Goal: Task Accomplishment & Management: Use online tool/utility

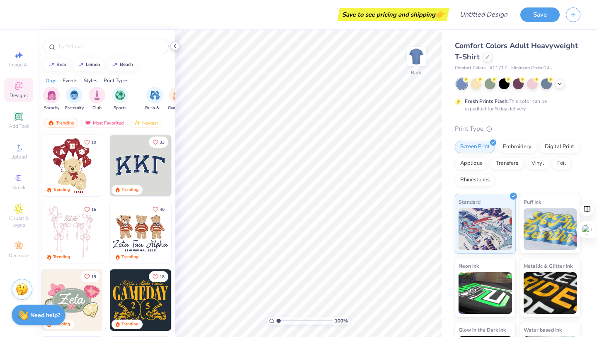
click at [175, 50] on div at bounding box center [174, 45] width 9 height 9
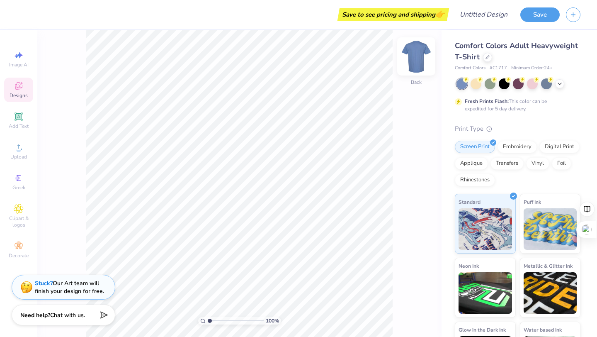
click at [417, 70] on div at bounding box center [416, 56] width 38 height 38
click at [561, 85] on icon at bounding box center [559, 83] width 7 height 7
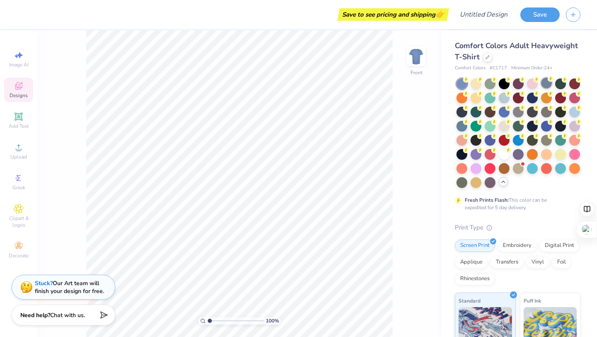
click at [547, 85] on div at bounding box center [546, 83] width 11 height 11
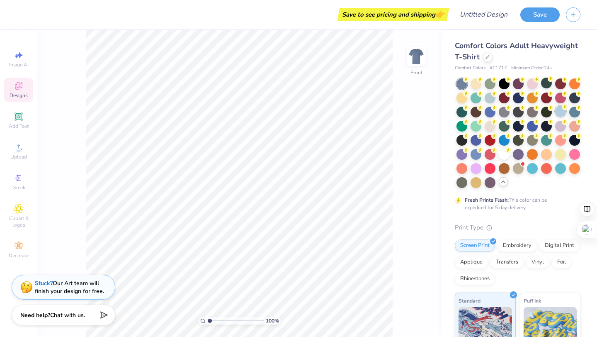
click at [561, 108] on div at bounding box center [560, 111] width 11 height 11
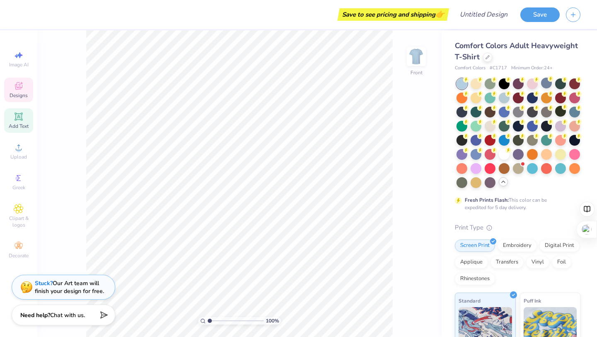
click at [19, 116] on icon at bounding box center [18, 116] width 6 height 6
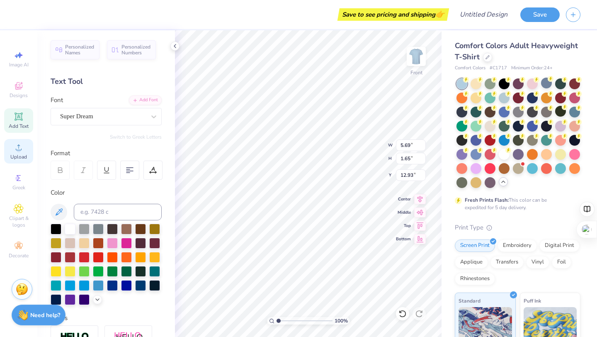
click at [11, 144] on div "Upload" at bounding box center [18, 151] width 29 height 24
type textarea "TXT"
click at [7, 158] on div "Upload" at bounding box center [18, 151] width 29 height 24
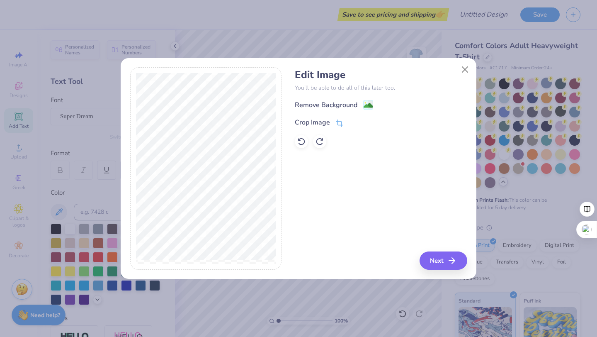
drag, startPoint x: 337, startPoint y: 119, endPoint x: 402, endPoint y: 136, distance: 66.9
click at [402, 136] on div "Remove Background Crop Image" at bounding box center [381, 123] width 172 height 49
click at [368, 100] on div "Remove Background" at bounding box center [381, 104] width 172 height 10
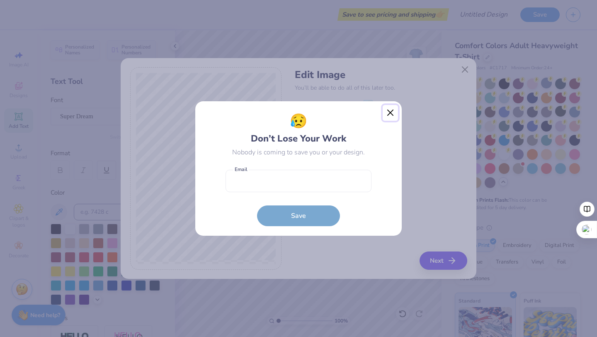
click at [391, 116] on button "Close" at bounding box center [391, 113] width 16 height 16
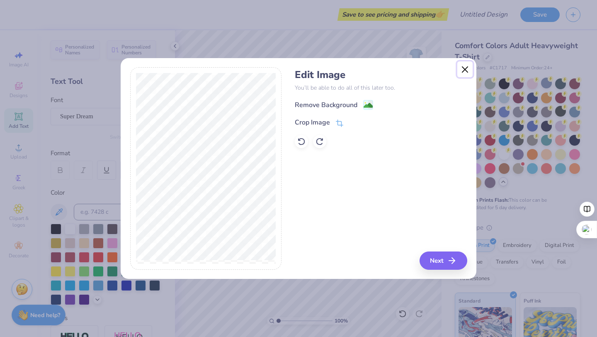
click at [470, 69] on button "Close" at bounding box center [465, 69] width 16 height 16
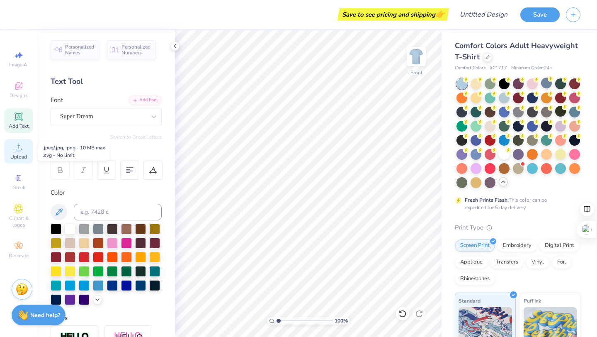
click at [20, 157] on span "Upload" at bounding box center [18, 156] width 17 height 7
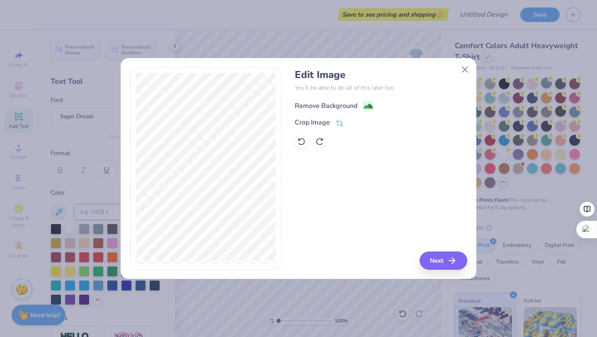
click at [366, 107] on image at bounding box center [368, 106] width 9 height 9
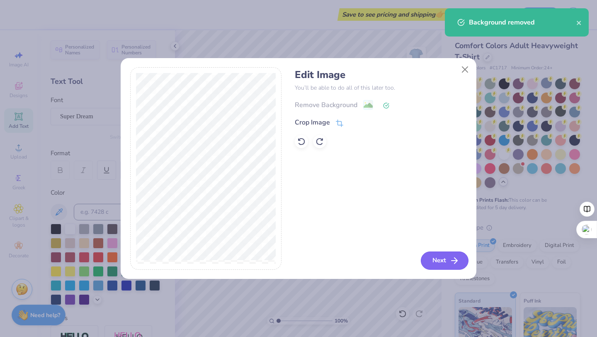
click at [438, 257] on button "Next" at bounding box center [445, 260] width 48 height 18
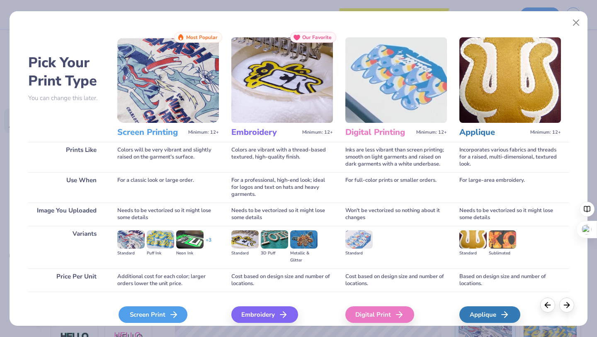
click at [157, 315] on div "Screen Print" at bounding box center [153, 314] width 69 height 17
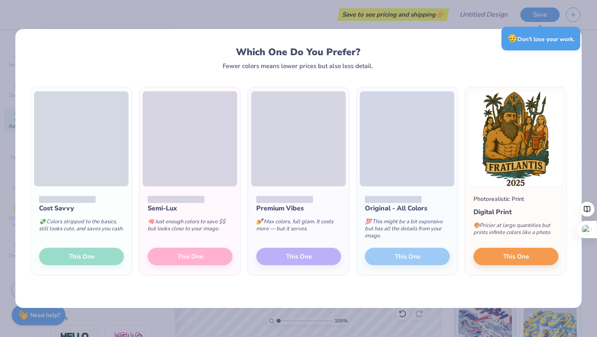
click at [443, 164] on span at bounding box center [407, 138] width 95 height 95
click at [412, 63] on div "Which One Do You Prefer? Fewer colors means lower prices but also less detail." at bounding box center [298, 57] width 520 height 23
click at [92, 262] on div "Cost Savvy 💸 Colors stripped to the basics, still looks cute, and saves you cas…" at bounding box center [81, 230] width 101 height 89
click at [528, 252] on span "This One" at bounding box center [516, 255] width 26 height 10
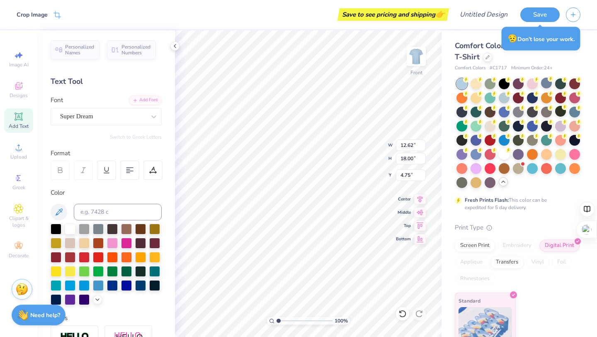
type input "3.00"
type input "11.18"
type input "15.93"
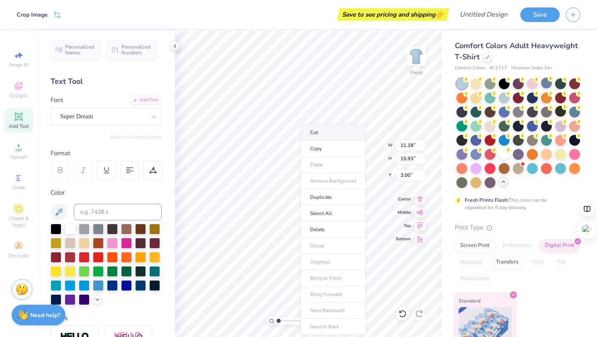
click at [335, 134] on li "Cut" at bounding box center [333, 132] width 65 height 17
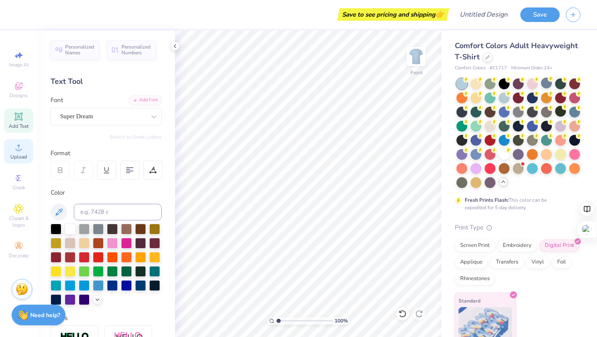
click at [19, 157] on span "Upload" at bounding box center [18, 156] width 17 height 7
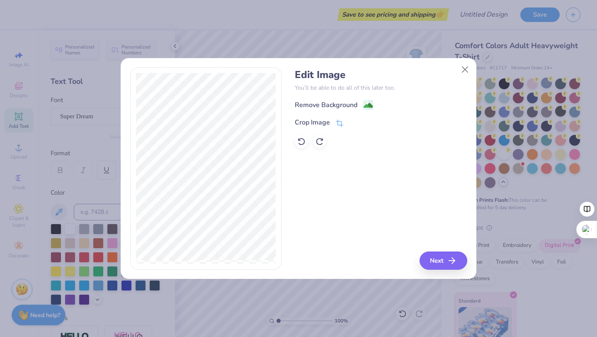
click at [338, 128] on div "Remove Background Crop Image" at bounding box center [381, 123] width 172 height 49
click at [339, 122] on icon at bounding box center [339, 123] width 7 height 7
click at [328, 229] on div "Edit Image You’ll be able to do all of this later too. Remove Background Crop I…" at bounding box center [381, 168] width 172 height 202
click at [354, 124] on icon at bounding box center [353, 122] width 5 height 5
click at [364, 109] on image at bounding box center [368, 106] width 9 height 9
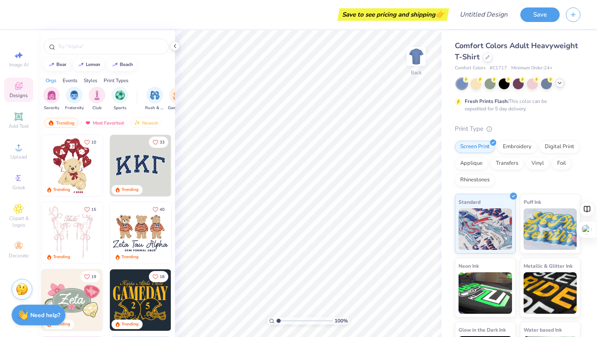
click at [556, 84] on div at bounding box center [559, 82] width 9 height 9
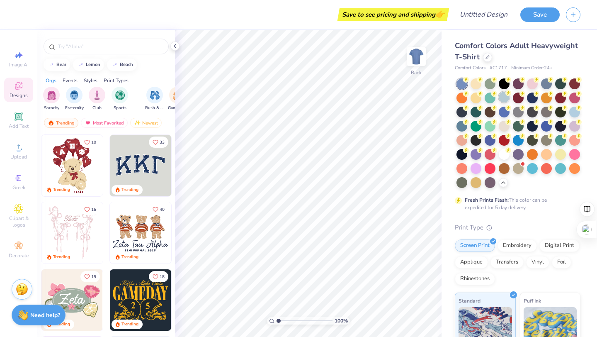
click at [502, 97] on div at bounding box center [504, 97] width 11 height 11
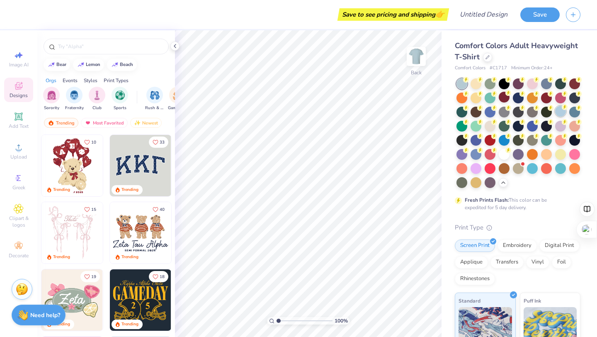
click at [560, 116] on div at bounding box center [560, 111] width 11 height 11
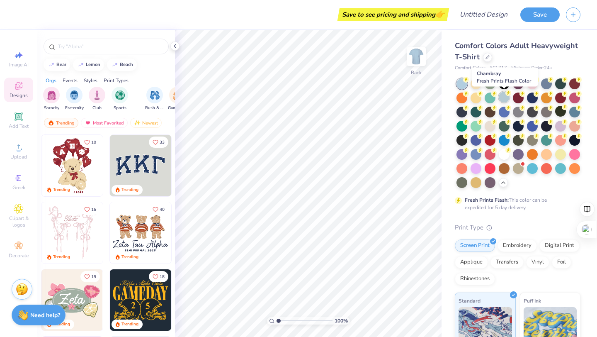
click at [500, 94] on div at bounding box center [504, 97] width 11 height 11
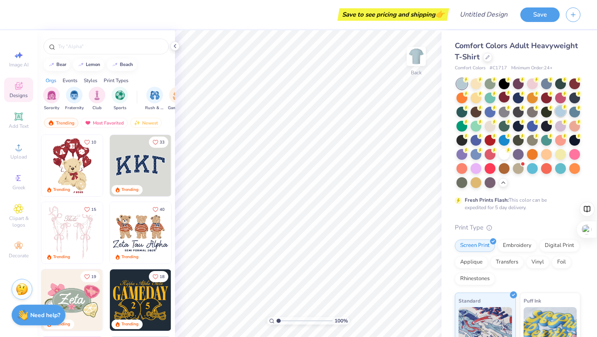
click at [556, 112] on div at bounding box center [560, 111] width 11 height 11
click at [499, 100] on div at bounding box center [504, 97] width 11 height 11
click at [11, 155] on span "Upload" at bounding box center [18, 156] width 17 height 7
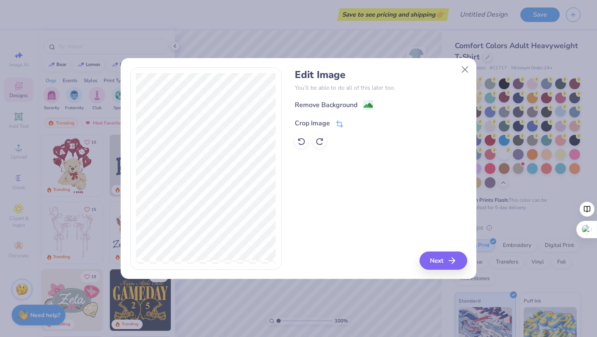
click at [337, 124] on icon at bounding box center [339, 123] width 7 height 7
click at [351, 121] on icon at bounding box center [353, 122] width 5 height 5
click at [366, 105] on image at bounding box center [368, 106] width 9 height 9
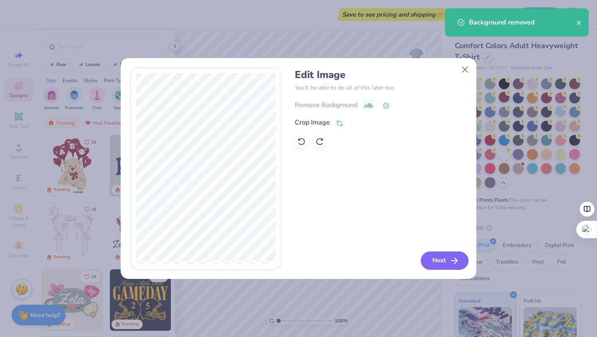
click at [434, 260] on button "Next" at bounding box center [445, 260] width 48 height 18
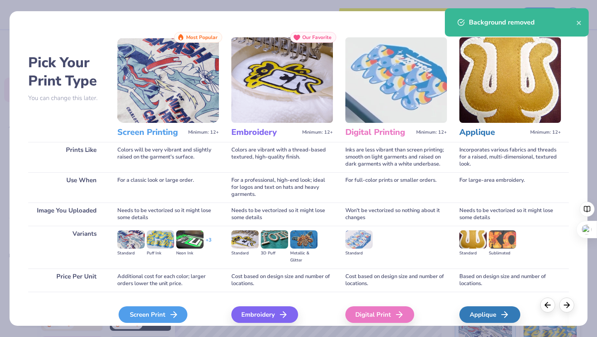
click at [164, 310] on div "Screen Print" at bounding box center [153, 314] width 69 height 17
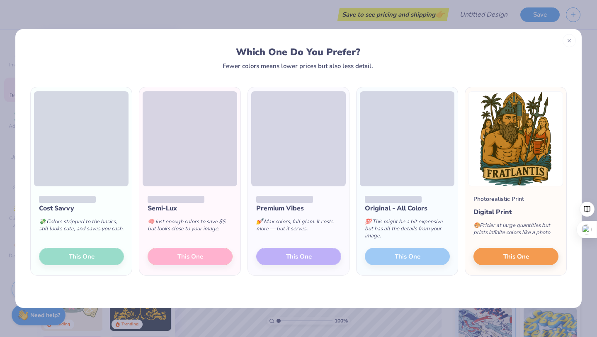
click at [99, 254] on div "Cost Savvy 💸 Colors stripped to the basics, still looks cute, and saves you cas…" at bounding box center [81, 230] width 101 height 89
click at [501, 252] on button "This One" at bounding box center [515, 254] width 85 height 17
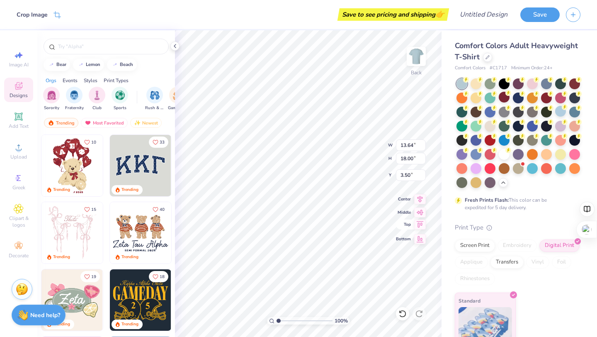
type input "0.50"
click at [330, 147] on li "Copy" at bounding box center [353, 149] width 65 height 16
click at [410, 53] on img at bounding box center [416, 56] width 33 height 33
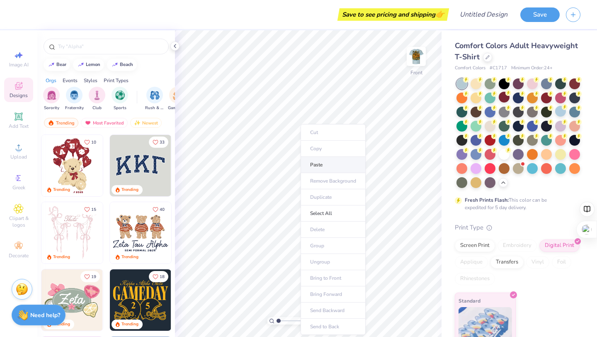
click at [313, 163] on li "Paste" at bounding box center [333, 165] width 65 height 16
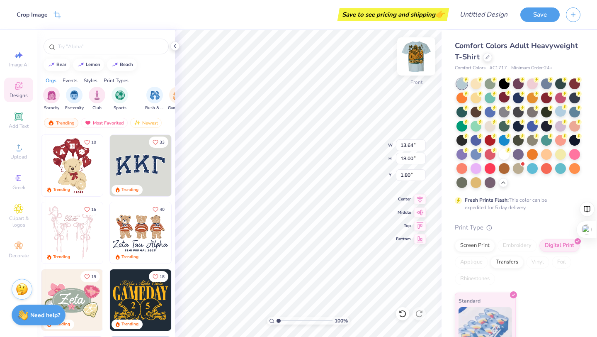
click at [415, 58] on img at bounding box center [416, 56] width 33 height 33
click at [417, 47] on img at bounding box center [416, 56] width 33 height 33
type input "2.61"
type input "11.93"
type input "15.74"
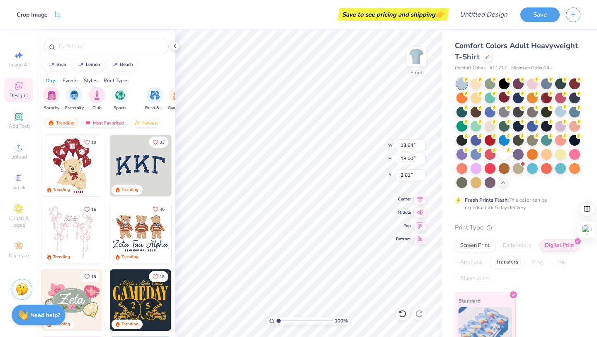
type input "4.86"
type input "3.00"
type input "12.03"
type input "15.87"
click at [414, 56] on img at bounding box center [416, 56] width 33 height 33
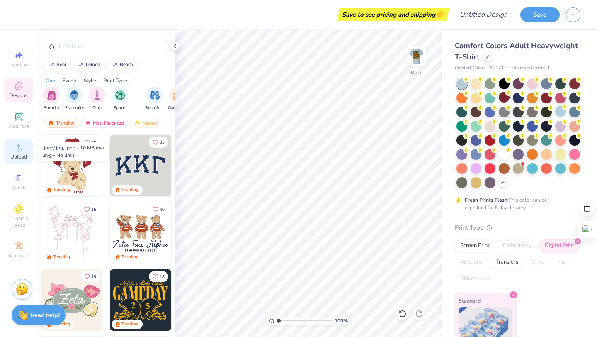
click at [16, 154] on span "Upload" at bounding box center [18, 156] width 17 height 7
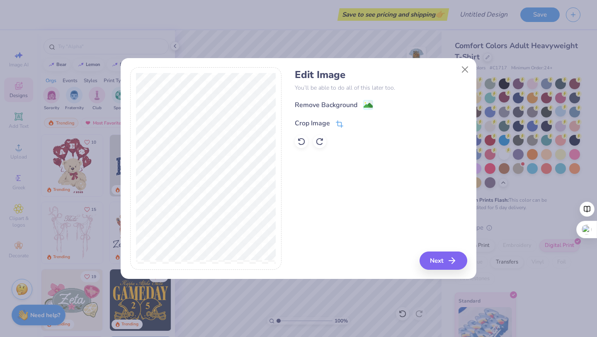
click at [338, 124] on icon at bounding box center [340, 122] width 5 height 5
click at [354, 123] on icon at bounding box center [353, 122] width 5 height 5
click at [369, 106] on image at bounding box center [368, 106] width 9 height 9
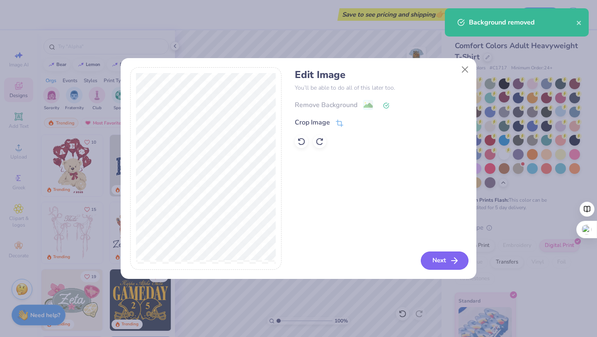
click at [448, 257] on button "Next" at bounding box center [445, 260] width 48 height 18
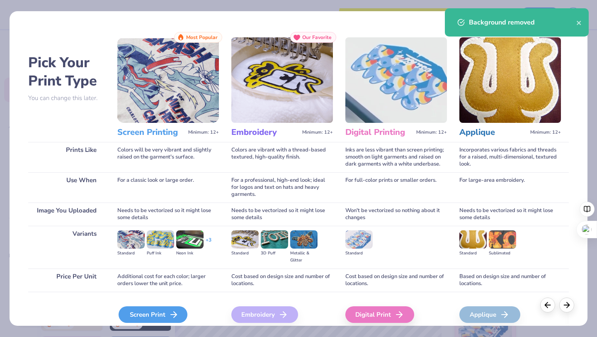
click at [141, 313] on div "Screen Print" at bounding box center [153, 314] width 69 height 17
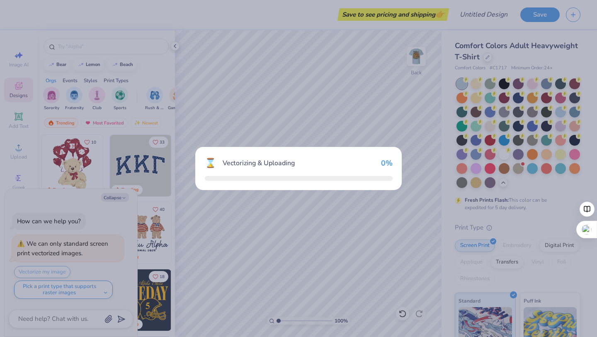
type textarea "x"
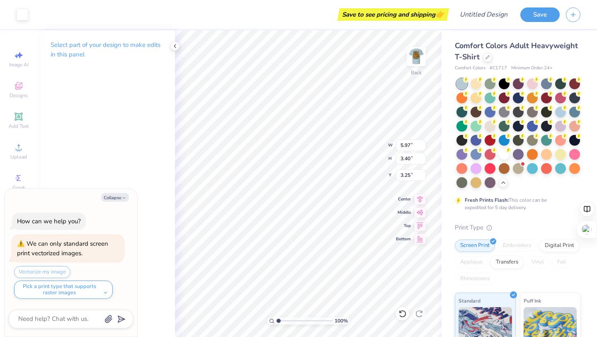
type textarea "x"
type input "1.14"
type input "0.54"
type input "17.70"
type textarea "x"
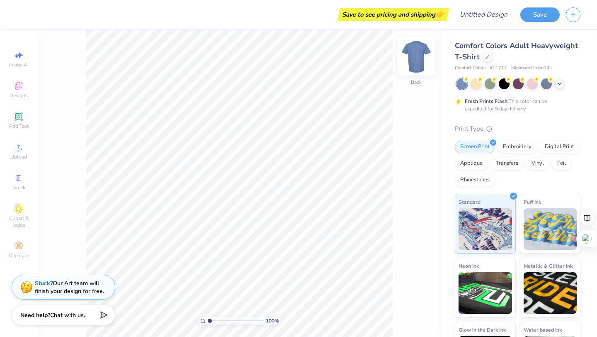
click at [301, 61] on img at bounding box center [416, 56] width 33 height 33
click at [22, 153] on span "Upload" at bounding box center [18, 156] width 17 height 7
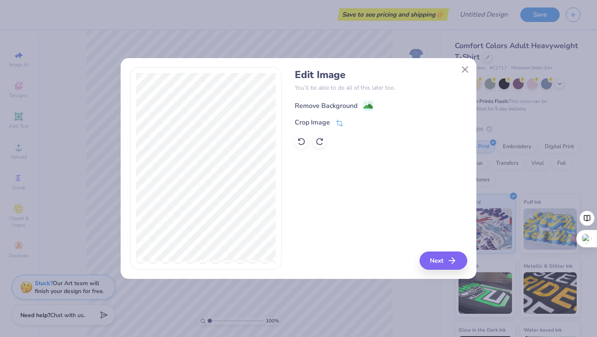
click at [301, 105] on div "Remove Background" at bounding box center [334, 105] width 78 height 10
click at [280, 249] on div at bounding box center [206, 168] width 152 height 202
click at [301, 124] on div "Crop Image" at bounding box center [381, 122] width 172 height 10
click at [301, 124] on div "Crop Image" at bounding box center [319, 123] width 49 height 10
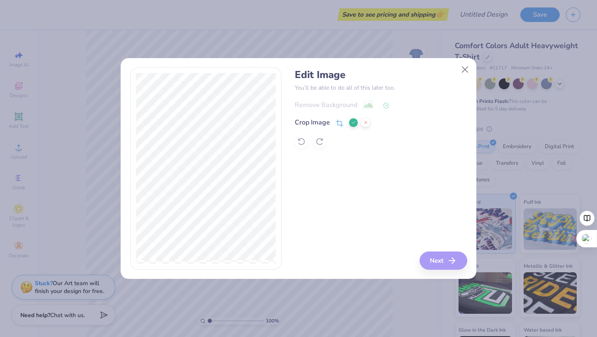
click at [259, 262] on div at bounding box center [206, 168] width 140 height 191
click at [301, 123] on icon at bounding box center [353, 122] width 5 height 5
click at [301, 260] on button "Next" at bounding box center [445, 260] width 48 height 18
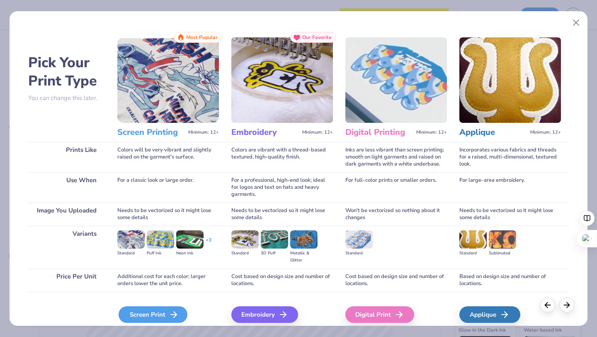
click at [163, 304] on div "Screen Print" at bounding box center [153, 314] width 69 height 17
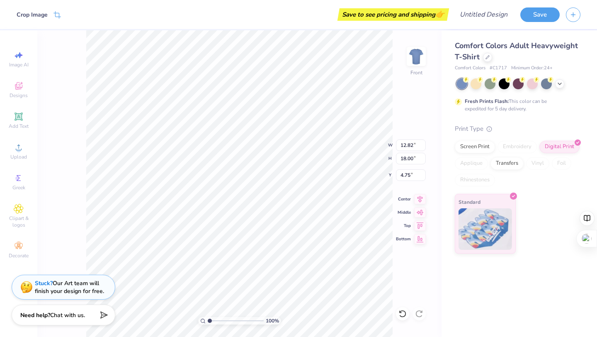
type input "3.00"
click at [403, 66] on div "100 % Front" at bounding box center [239, 183] width 404 height 306
click at [420, 62] on img at bounding box center [416, 56] width 33 height 33
click at [17, 144] on icon at bounding box center [19, 147] width 10 height 10
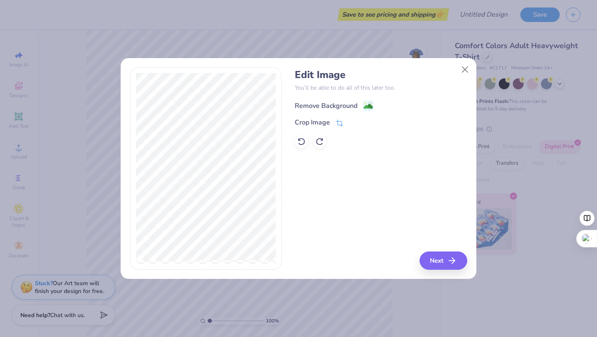
click at [361, 108] on div "Remove Background" at bounding box center [334, 105] width 78 height 10
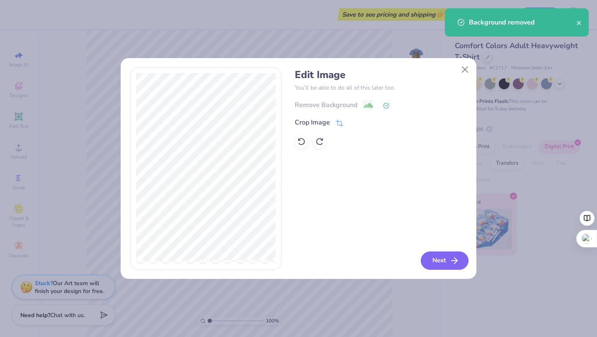
click at [441, 267] on button "Next" at bounding box center [445, 260] width 48 height 18
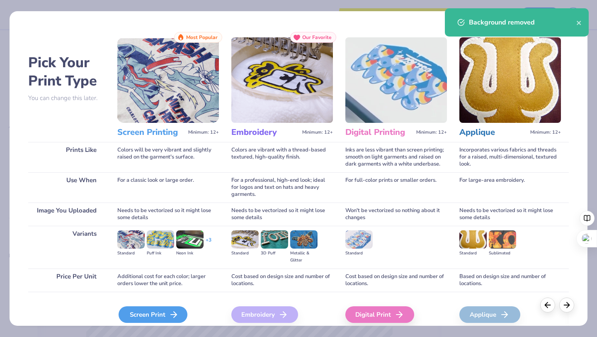
click at [170, 314] on icon at bounding box center [174, 314] width 10 height 10
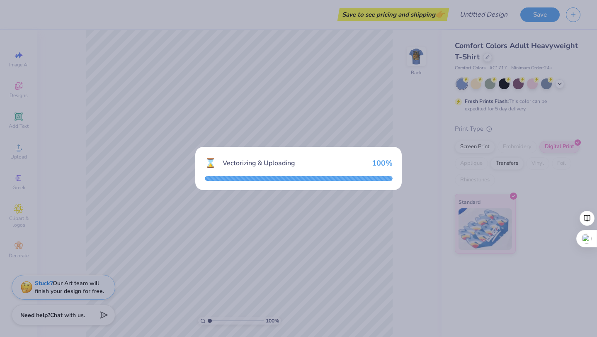
click at [211, 131] on div "⌛ Vectorizing & Uploading 100 %" at bounding box center [298, 168] width 597 height 337
click at [269, 119] on div "⌛ Vectorizing & Uploading 100 %" at bounding box center [298, 168] width 597 height 337
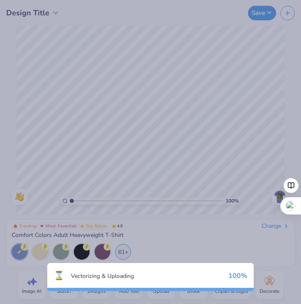
click at [82, 116] on div "⌛ Vectorizing & Uploading 100 %" at bounding box center [150, 152] width 301 height 304
click at [284, 95] on div "⌛ Vectorizing & Uploading 100 %" at bounding box center [150, 152] width 301 height 304
click at [245, 279] on div "100 %" at bounding box center [237, 276] width 19 height 9
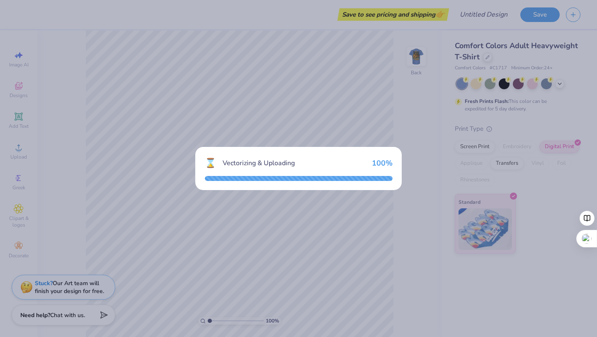
drag, startPoint x: 263, startPoint y: 174, endPoint x: 230, endPoint y: 169, distance: 33.6
click at [263, 174] on div "⌛ Vectorizing & Uploading 100 %" at bounding box center [298, 168] width 206 height 43
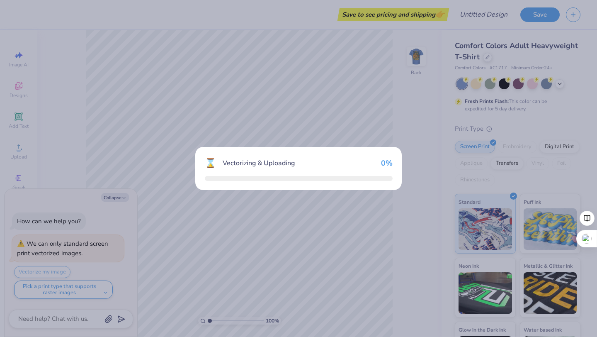
type textarea "x"
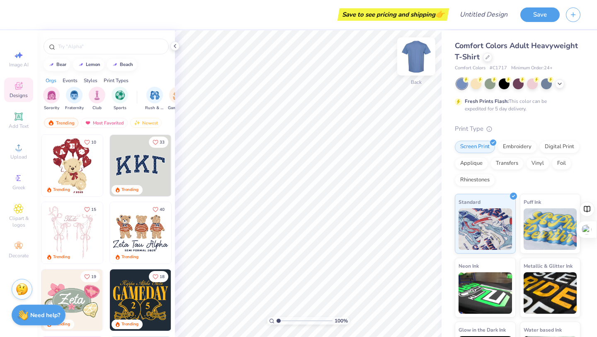
click at [410, 56] on img at bounding box center [416, 56] width 33 height 33
click at [417, 52] on img at bounding box center [416, 56] width 33 height 33
click at [417, 54] on img at bounding box center [416, 56] width 33 height 33
click at [561, 84] on icon at bounding box center [559, 83] width 7 height 7
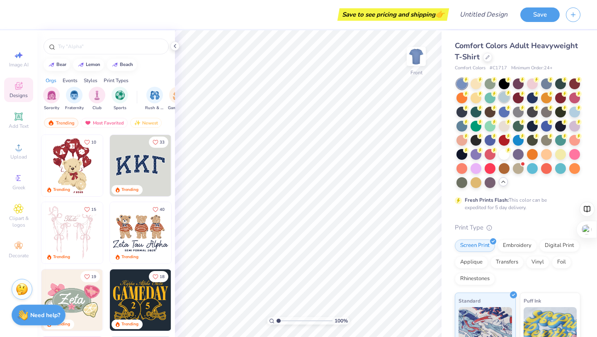
click at [500, 97] on div at bounding box center [504, 97] width 11 height 11
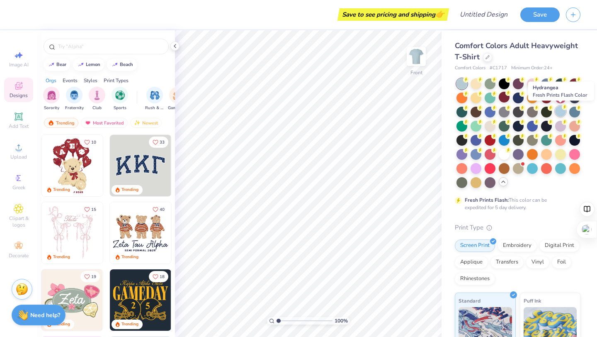
click at [469, 82] on circle at bounding box center [466, 80] width 6 height 6
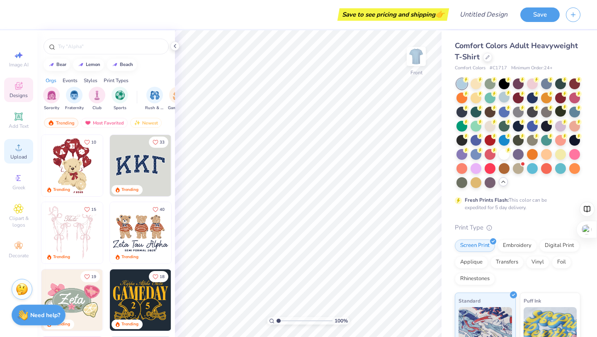
click at [17, 159] on span "Upload" at bounding box center [18, 156] width 17 height 7
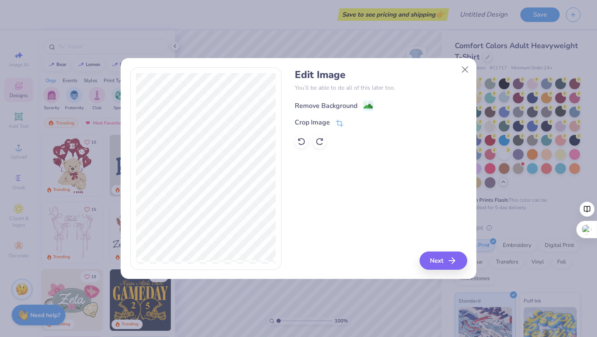
click at [365, 104] on circle at bounding box center [365, 103] width 1 height 1
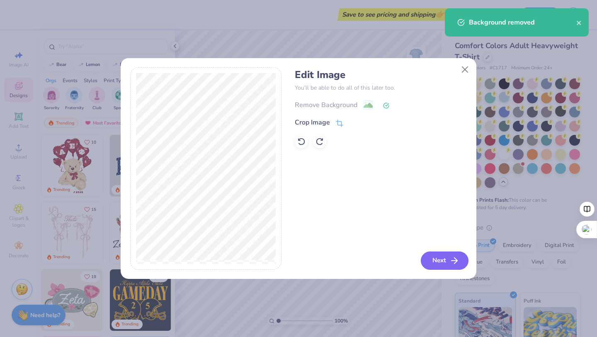
click at [441, 266] on button "Next" at bounding box center [445, 260] width 48 height 18
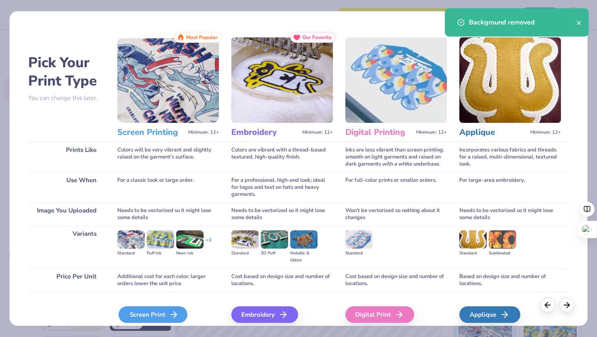
click at [158, 313] on div "Screen Print" at bounding box center [153, 314] width 69 height 17
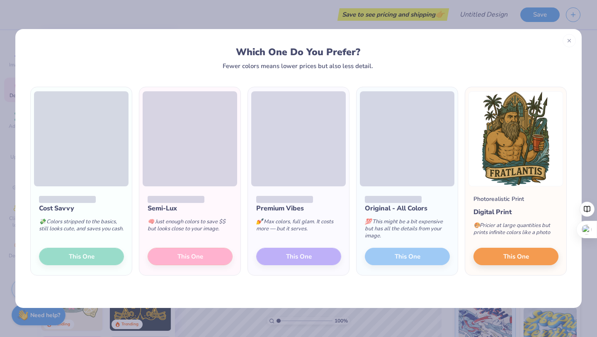
click at [319, 274] on div "Premium Vibes 💅 Max colors, full glam. It costs more — but it serves. This One" at bounding box center [298, 230] width 101 height 89
click at [98, 259] on div "Cost Savvy 💸 Colors stripped to the basics, still looks cute, and saves you cas…" at bounding box center [81, 230] width 101 height 89
click at [499, 255] on button "This One" at bounding box center [515, 254] width 85 height 17
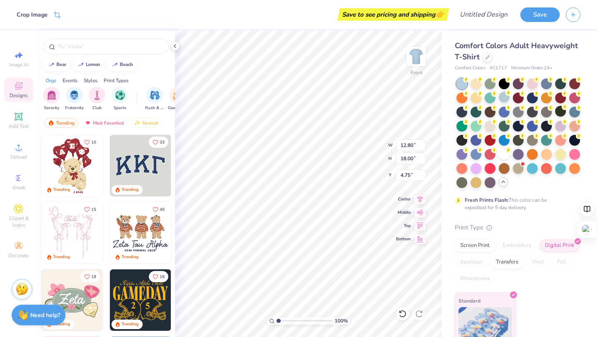
type input "3.00"
type input "11.22"
type input "15.78"
type input "11.70"
type input "16.46"
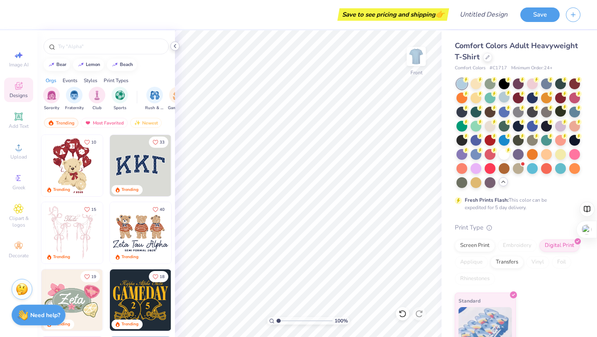
click at [173, 48] on icon at bounding box center [175, 46] width 7 height 7
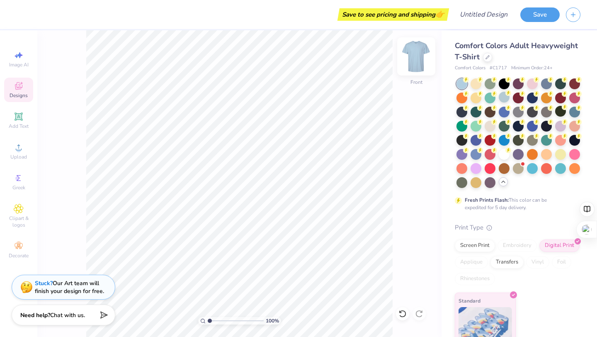
click at [420, 54] on img at bounding box center [416, 56] width 33 height 33
click at [14, 148] on icon at bounding box center [19, 147] width 10 height 10
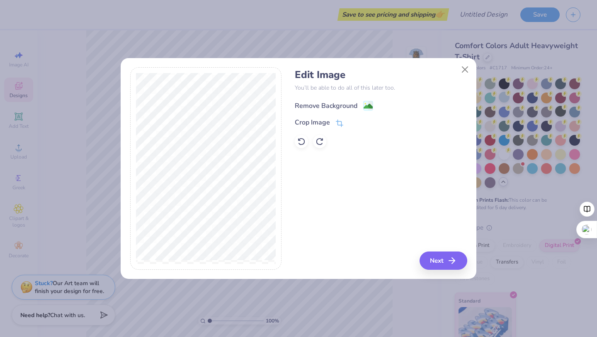
click at [364, 109] on rect at bounding box center [369, 106] width 10 height 10
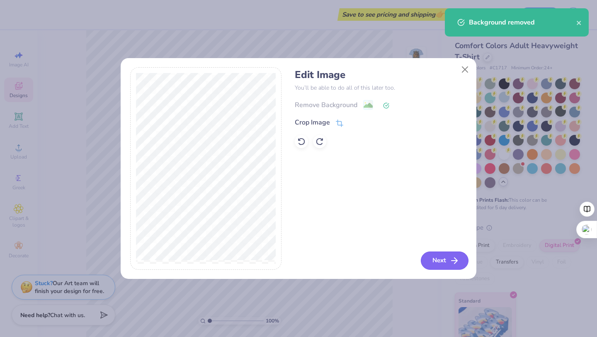
click at [453, 261] on icon "button" at bounding box center [454, 260] width 10 height 10
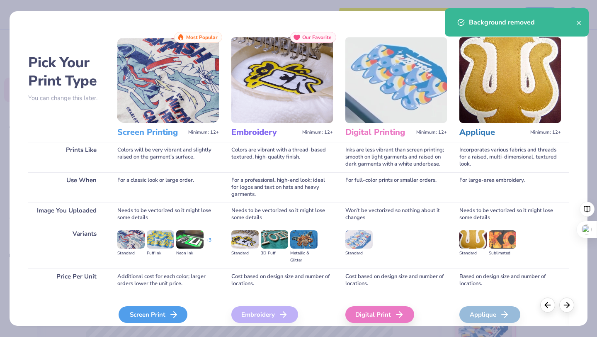
click at [158, 310] on div "Screen Print" at bounding box center [153, 314] width 69 height 17
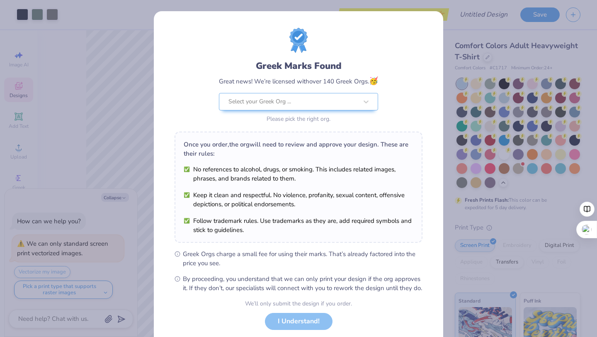
scroll to position [51, 0]
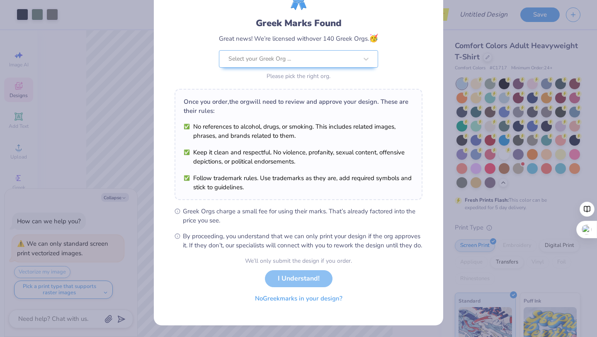
click at [284, 297] on button "No Greek marks in your design?" at bounding box center [299, 298] width 102 height 17
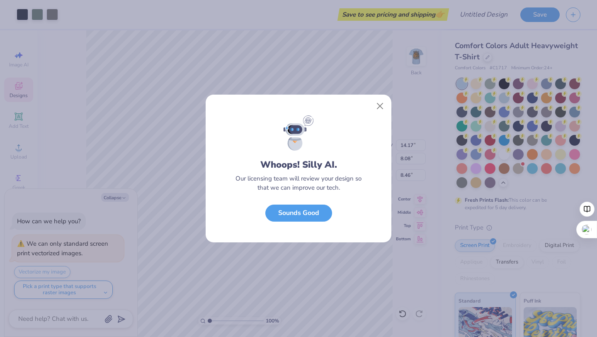
scroll to position [0, 0]
click at [379, 107] on button "Close" at bounding box center [380, 106] width 16 height 16
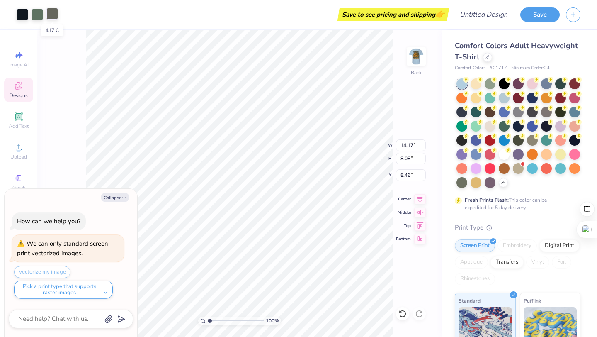
click at [53, 15] on div at bounding box center [52, 14] width 12 height 12
type textarea "x"
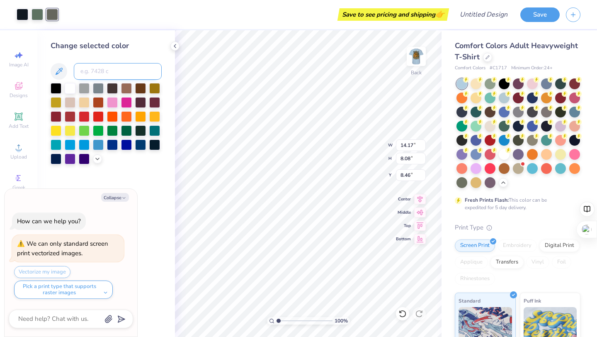
click at [95, 72] on input at bounding box center [118, 71] width 88 height 17
type input "5615"
type textarea "x"
click at [19, 13] on div at bounding box center [23, 14] width 12 height 12
type textarea "x"
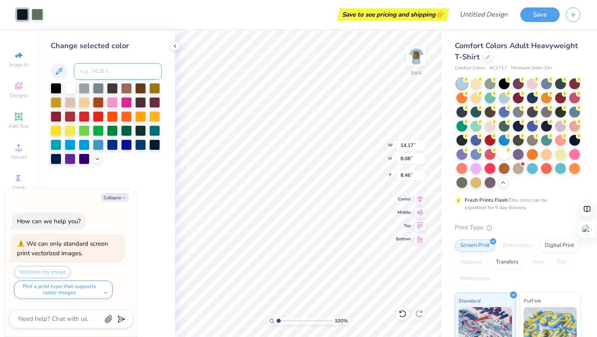
click at [87, 65] on input at bounding box center [118, 71] width 88 height 17
type input "5615"
type textarea "x"
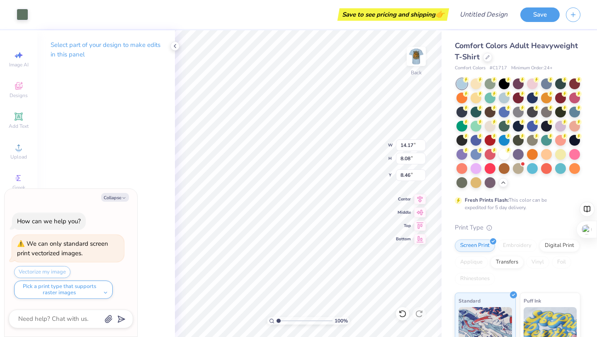
type textarea "x"
type input "12.87"
type input "7.33"
type textarea "x"
type input "4.60"
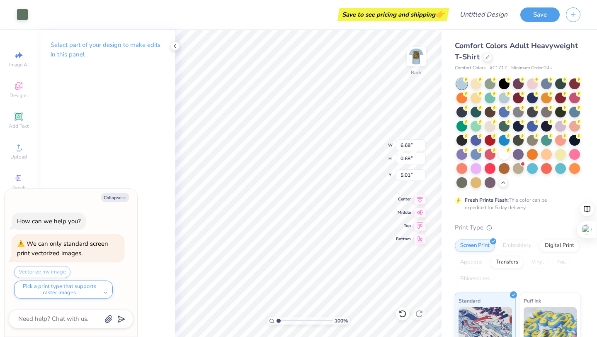
type textarea "x"
type input "6.59"
type textarea "x"
type input "1.86"
type input "0.61"
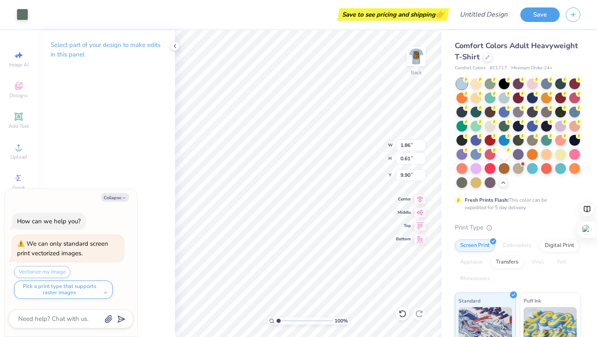
type textarea "x"
type input "9.81"
type textarea "x"
type input "8.20"
type input "4.68"
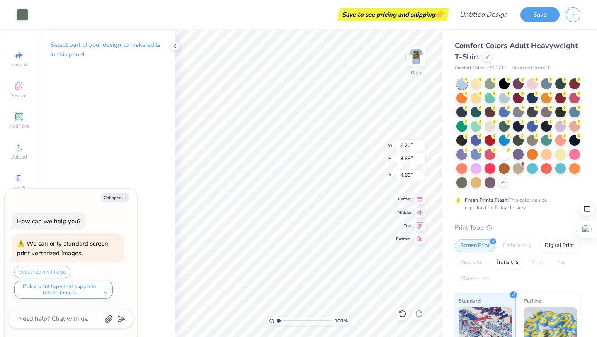
type textarea "x"
type input "6.55"
type input "3.73"
type textarea "x"
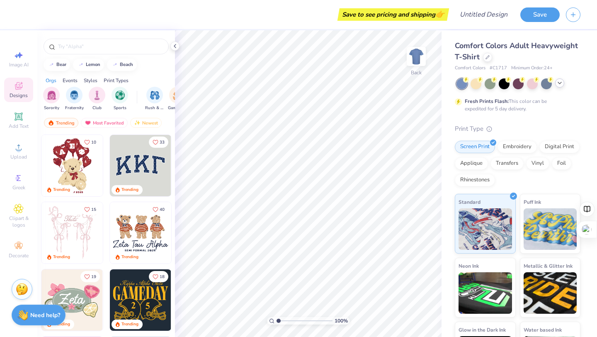
click at [564, 83] on div at bounding box center [559, 82] width 9 height 9
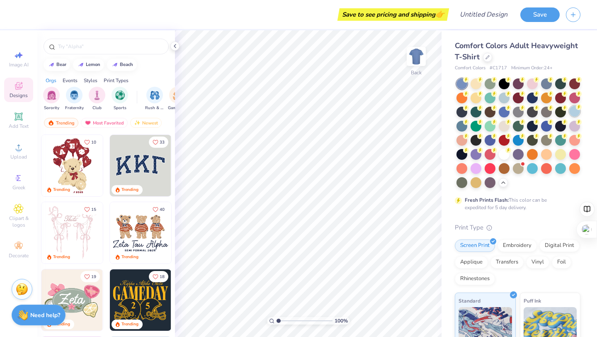
click at [469, 82] on circle at bounding box center [466, 80] width 6 height 6
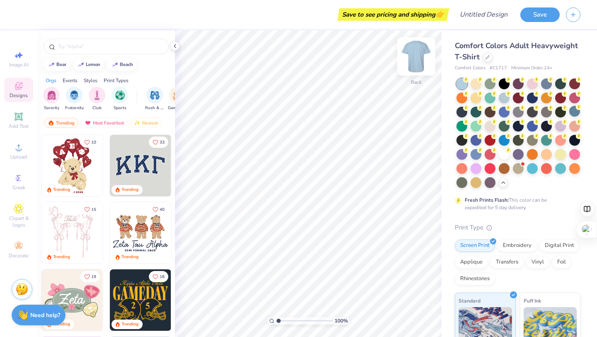
click at [409, 61] on img at bounding box center [416, 56] width 33 height 33
click at [14, 147] on icon at bounding box center [19, 147] width 10 height 10
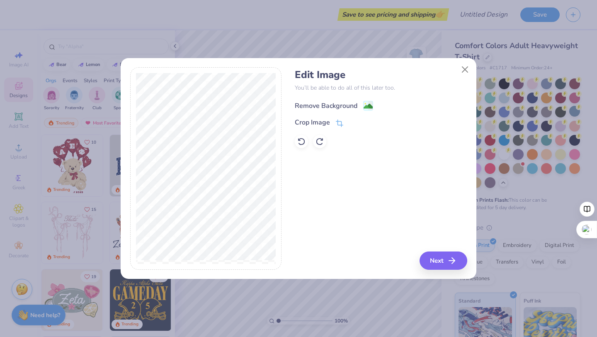
click at [361, 106] on div "Remove Background" at bounding box center [334, 105] width 78 height 10
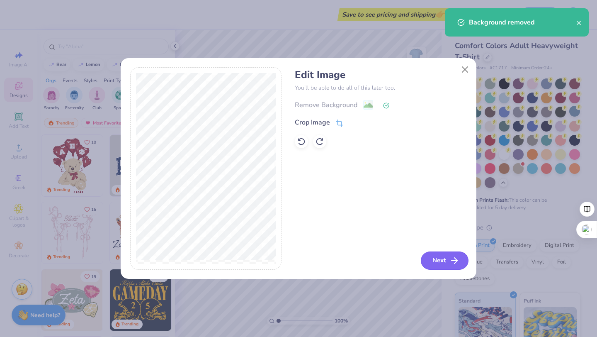
click at [444, 257] on button "Next" at bounding box center [445, 260] width 48 height 18
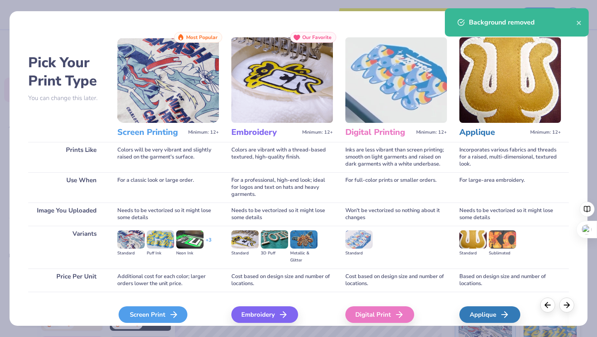
click at [146, 310] on div "Screen Print" at bounding box center [153, 314] width 69 height 17
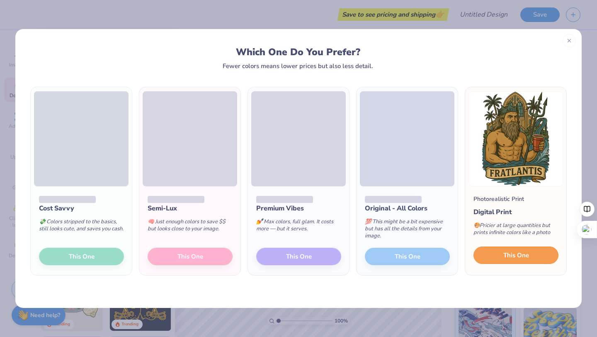
click at [500, 263] on button "This One" at bounding box center [515, 254] width 85 height 17
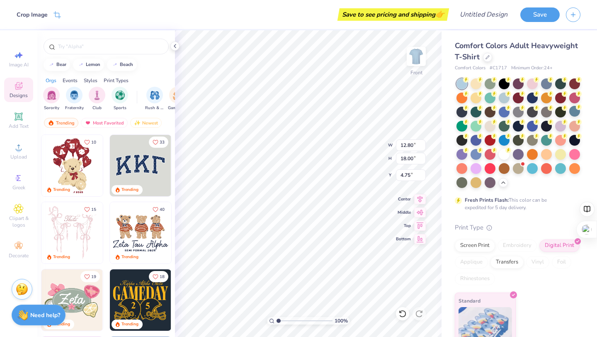
type input "3.00"
type input "10.60"
type input "14.91"
type input "11.10"
type input "15.61"
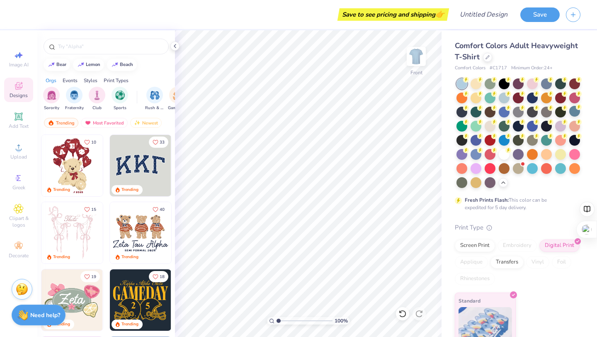
click at [15, 163] on div "Image AI Designs Add Text Upload Greek Clipart & logos Decorate" at bounding box center [18, 154] width 29 height 215
click at [12, 151] on div "Upload" at bounding box center [18, 151] width 29 height 24
click at [19, 155] on span "Upload" at bounding box center [18, 156] width 17 height 7
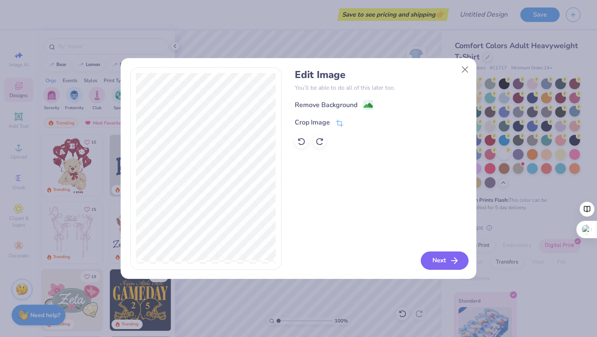
click at [441, 263] on button "Next" at bounding box center [445, 260] width 48 height 18
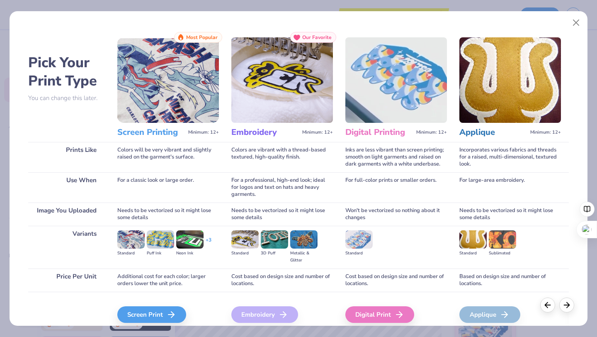
click at [140, 300] on div "Screen Print We'll vectorize your image." at bounding box center [168, 313] width 102 height 44
click at [142, 315] on div "Screen Print" at bounding box center [153, 314] width 69 height 17
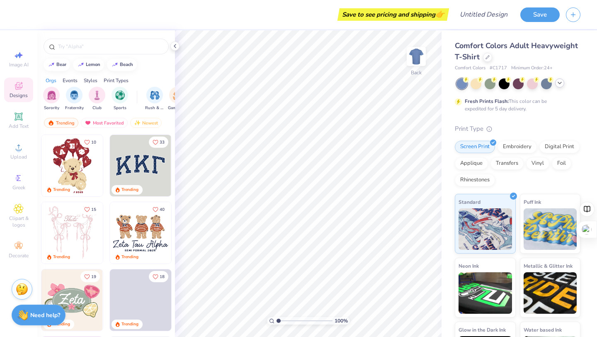
click at [558, 87] on div at bounding box center [518, 83] width 124 height 11
click at [558, 84] on icon at bounding box center [559, 83] width 7 height 7
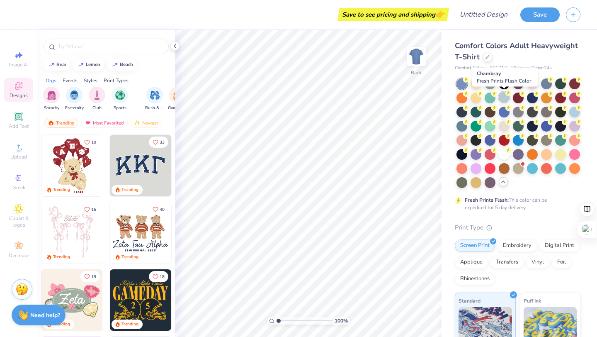
click at [502, 97] on div at bounding box center [504, 97] width 11 height 11
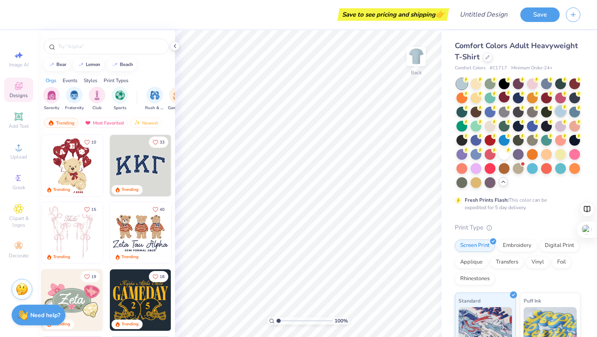
click at [556, 113] on div at bounding box center [560, 111] width 11 height 11
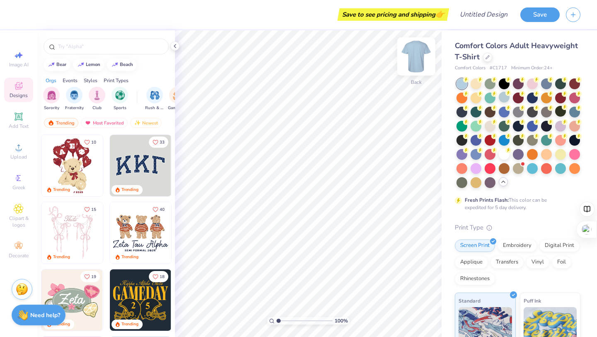
click at [420, 59] on img at bounding box center [416, 56] width 33 height 33
click at [12, 152] on div "Upload" at bounding box center [18, 151] width 29 height 24
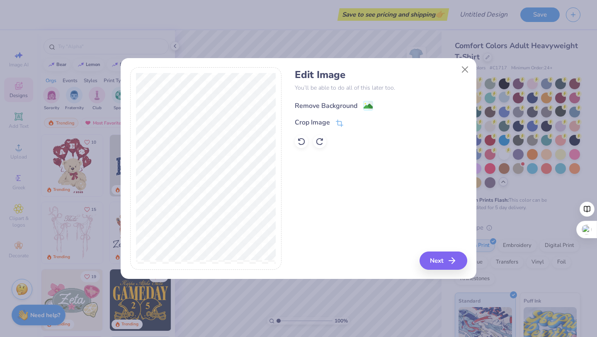
click at [365, 108] on image at bounding box center [368, 106] width 9 height 9
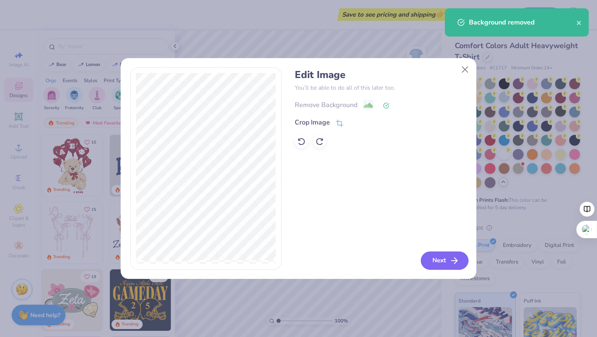
click at [437, 264] on button "Next" at bounding box center [445, 260] width 48 height 18
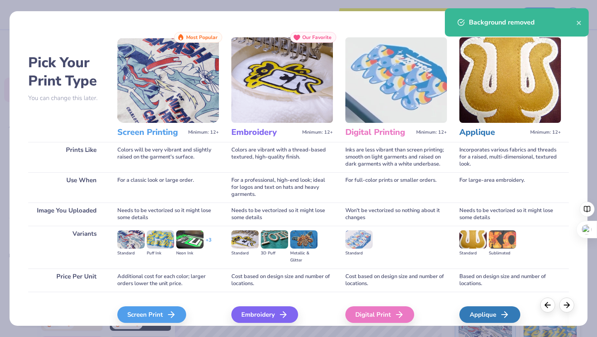
click at [164, 304] on div "Screen Print We'll vectorize your image." at bounding box center [168, 313] width 102 height 44
click at [164, 313] on div "Screen Print" at bounding box center [153, 314] width 69 height 17
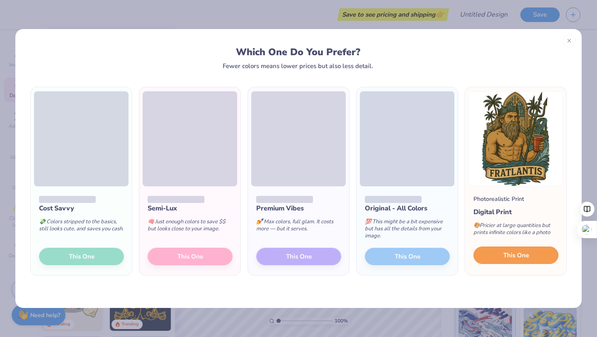
click at [494, 252] on button "This One" at bounding box center [515, 254] width 85 height 17
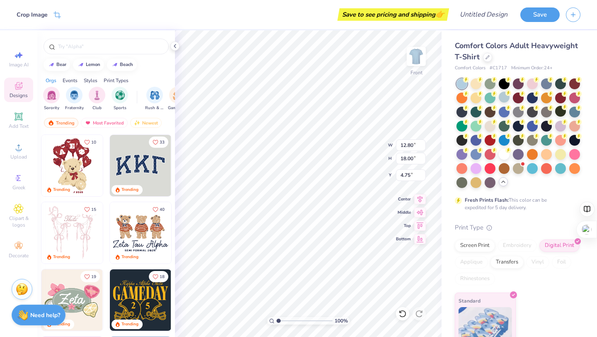
type input "3.00"
type input "11.34"
type input "15.95"
type input "3.00"
type input "11.93"
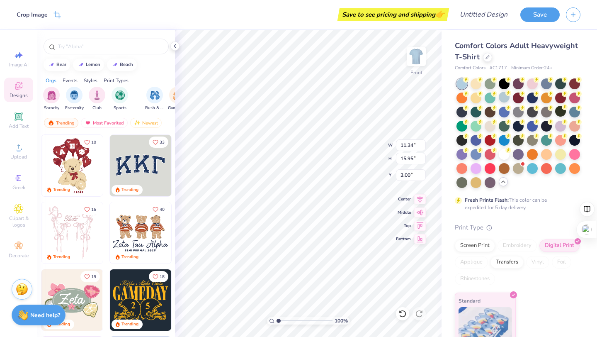
type input "16.77"
type input "3.25"
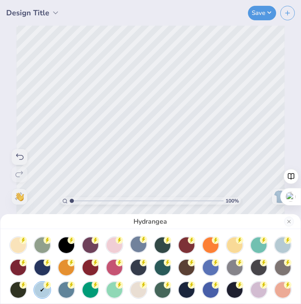
click at [134, 248] on div at bounding box center [139, 245] width 16 height 16
click at [43, 290] on div at bounding box center [42, 289] width 16 height 16
click at [280, 248] on div at bounding box center [283, 245] width 16 height 16
click at [153, 90] on div "Chambray" at bounding box center [150, 152] width 301 height 304
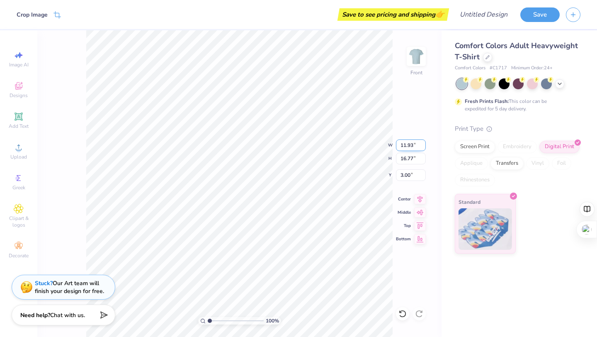
click at [351, 143] on div "100 % Front W 11.93 11.93 " H 16.77 16.77 " Y 3.00 3.00 " Center Middle Top Bot…" at bounding box center [239, 183] width 404 height 306
click at [19, 115] on icon at bounding box center [18, 116] width 6 height 6
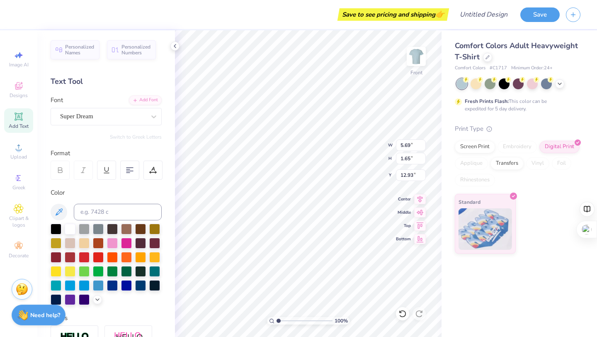
type textarea "2025"
type input "21.77"
type input "2.57"
type input "0.77"
type input "18.52"
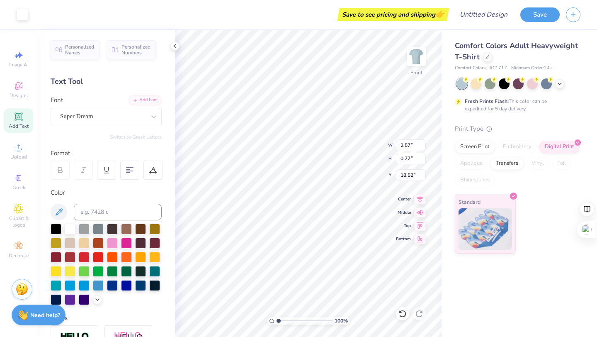
type input "18.51"
click at [109, 127] on div "Personalized Names Personalized Numbers Text Tool Add Font Font Super Dream Swi…" at bounding box center [106, 183] width 138 height 306
click at [109, 122] on div "Super Dream" at bounding box center [102, 116] width 87 height 13
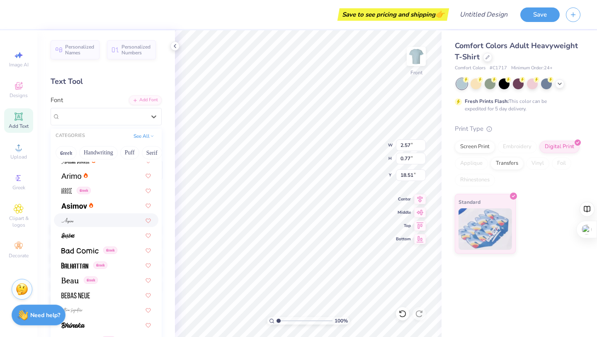
scroll to position [276, 0]
click at [80, 201] on span at bounding box center [74, 204] width 26 height 9
type input "2.42"
type input "0.80"
type input "18.49"
